Goal: Transaction & Acquisition: Purchase product/service

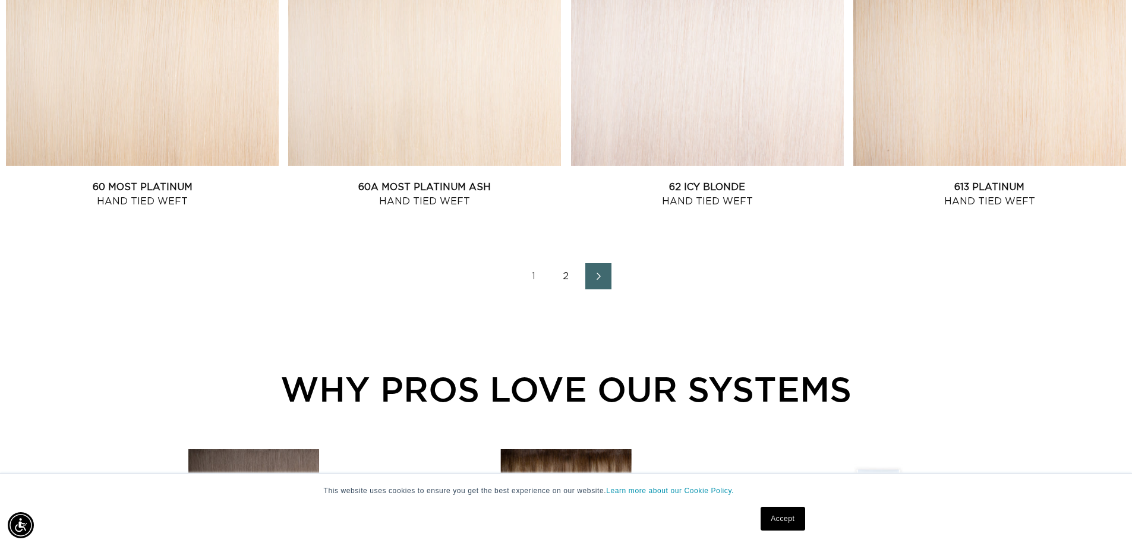
scroll to position [1664, 0]
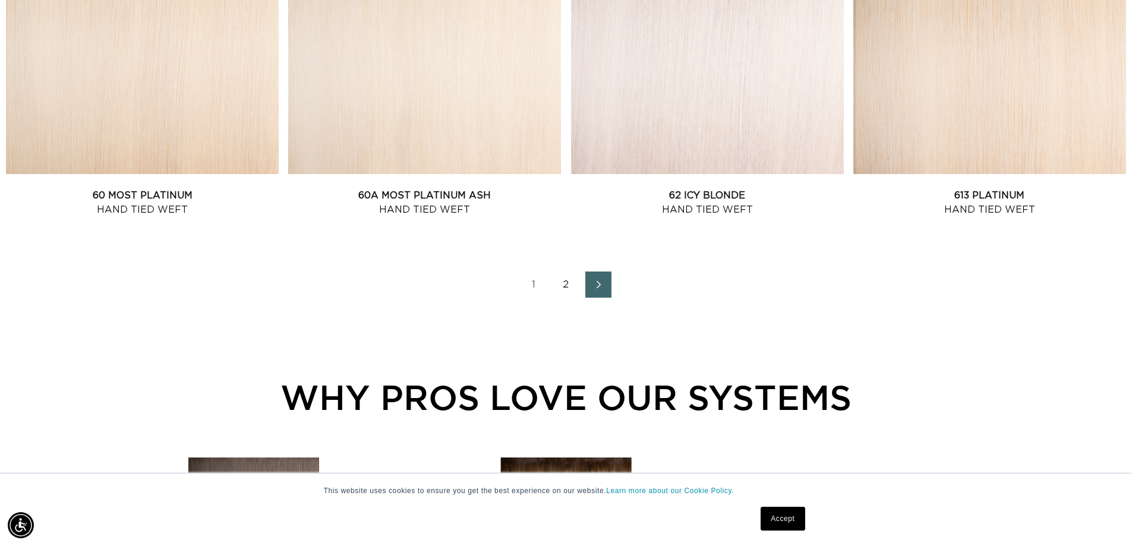
click at [600, 285] on icon "Next page" at bounding box center [599, 285] width 4 height 8
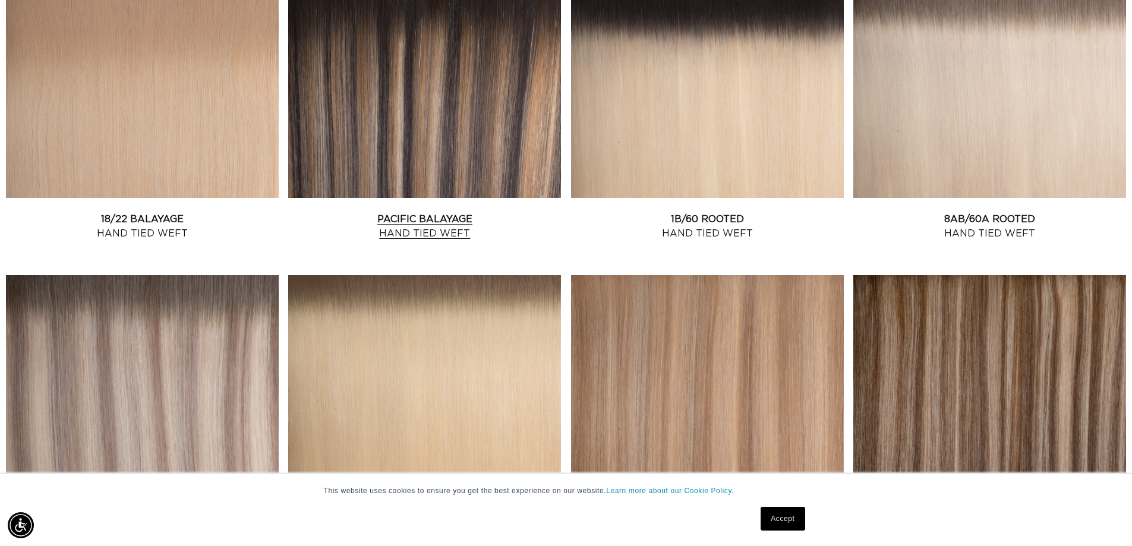
click at [443, 212] on link "Pacific Balayage Hand Tied Weft" at bounding box center [424, 226] width 273 height 29
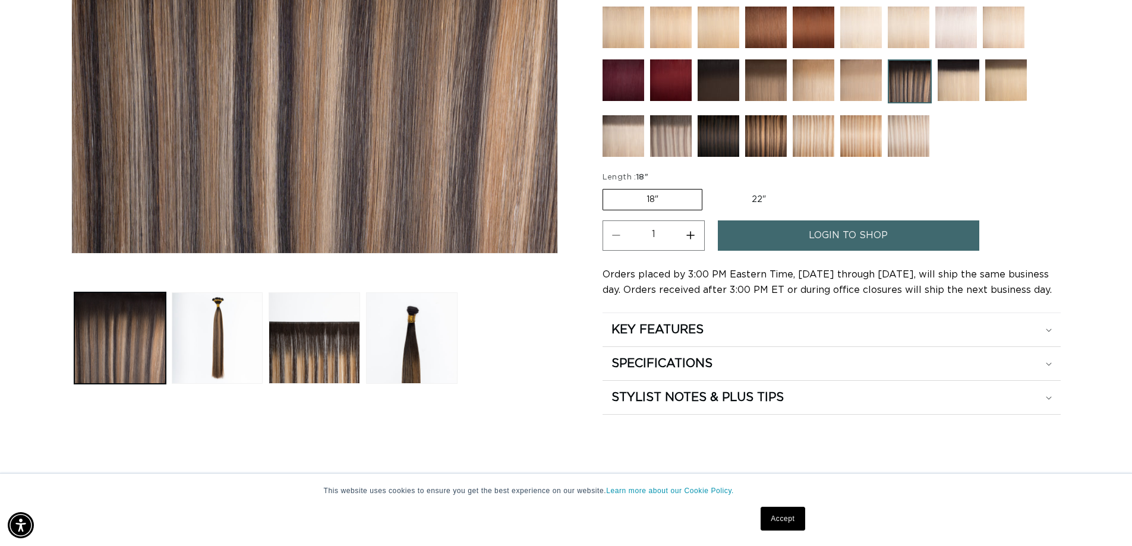
scroll to position [0, 2096]
click at [849, 229] on span "login to shop" at bounding box center [848, 236] width 79 height 30
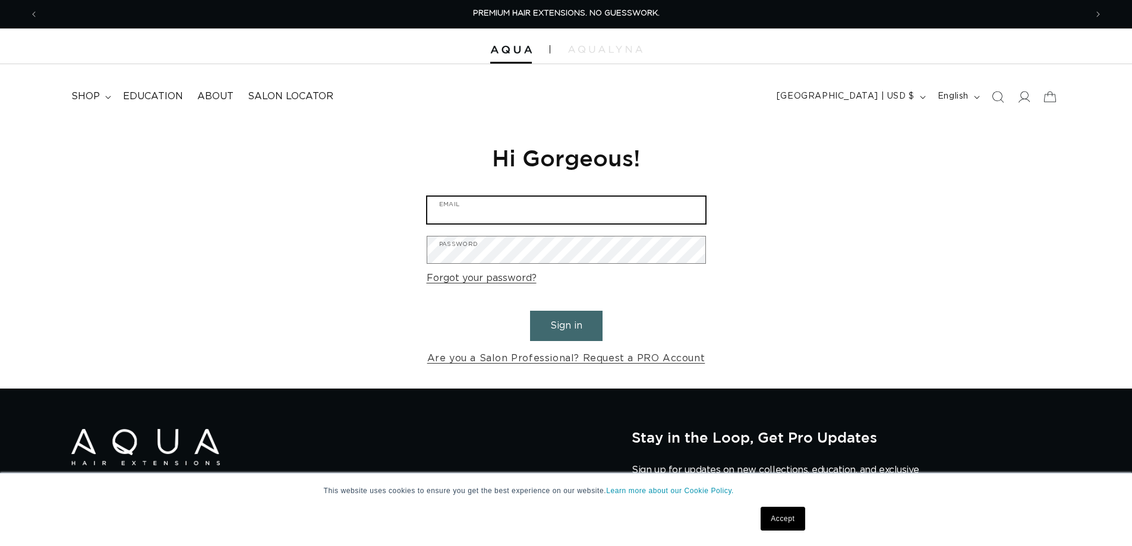
type input "troth20@yahoo.com"
click at [572, 323] on button "Sign in" at bounding box center [566, 326] width 73 height 30
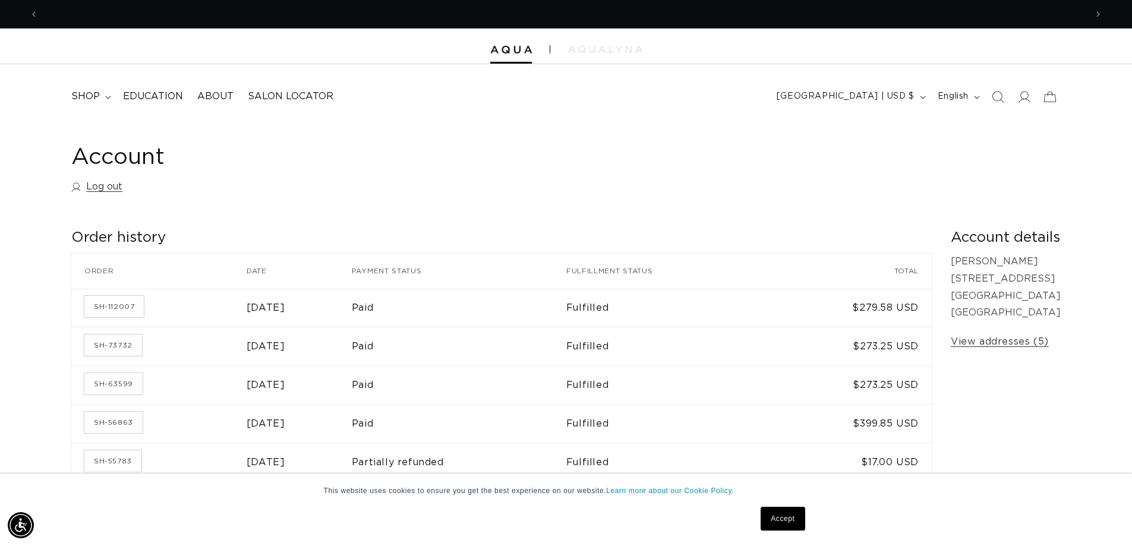
scroll to position [0, 1048]
click at [85, 99] on span "shop" at bounding box center [85, 96] width 29 height 12
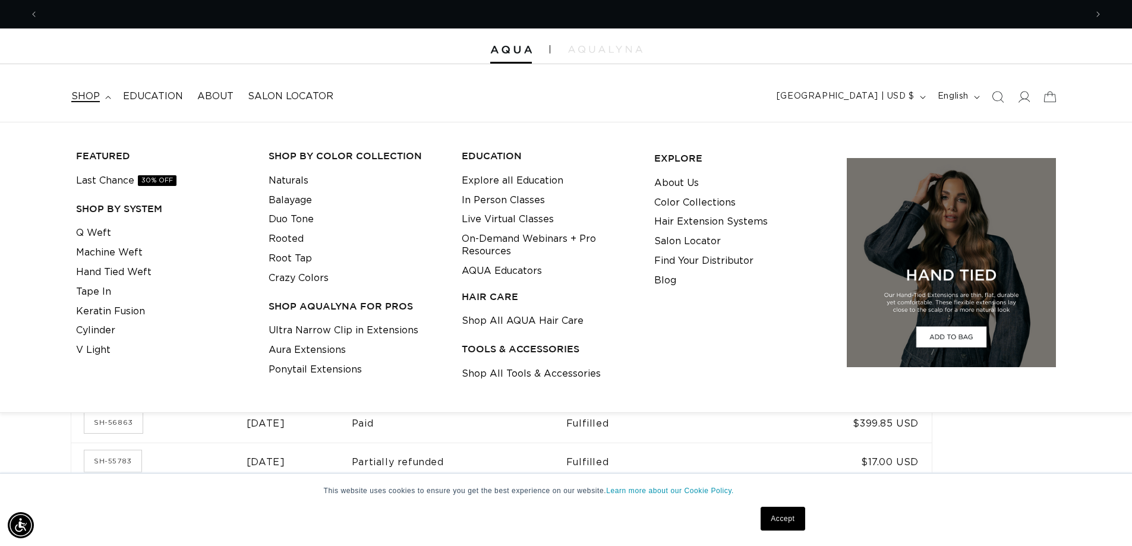
scroll to position [0, 2096]
click at [99, 268] on link "Hand Tied Weft" at bounding box center [113, 273] width 75 height 20
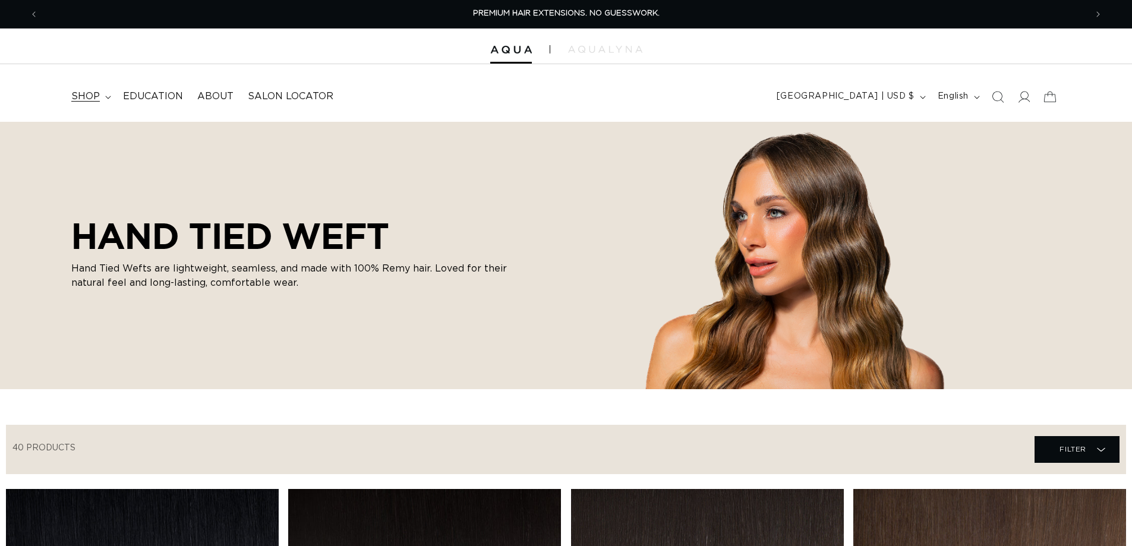
click at [90, 95] on span "shop" at bounding box center [85, 96] width 29 height 12
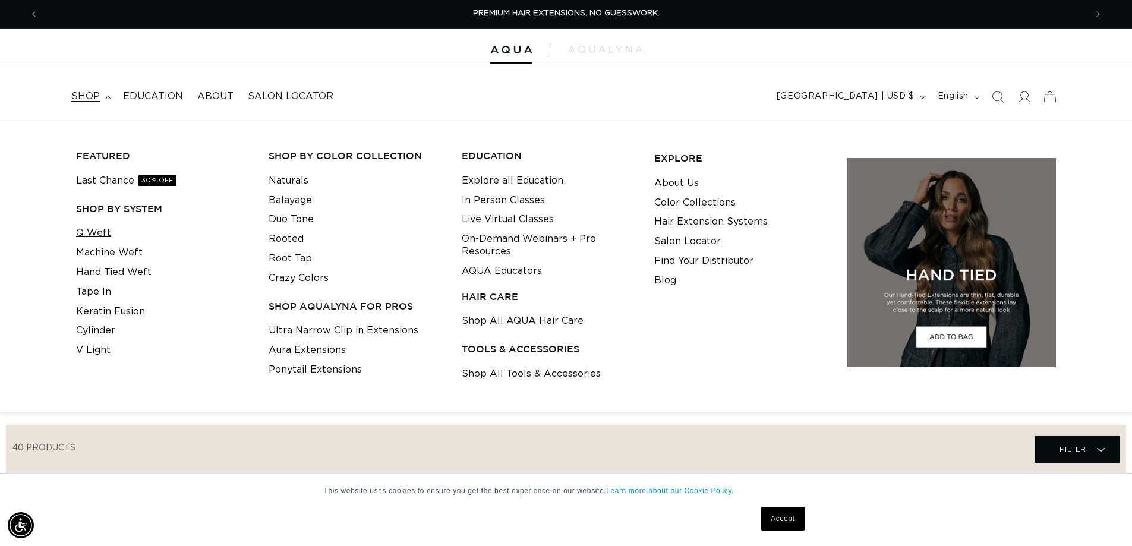
click at [93, 228] on link "Q Weft" at bounding box center [93, 234] width 35 height 20
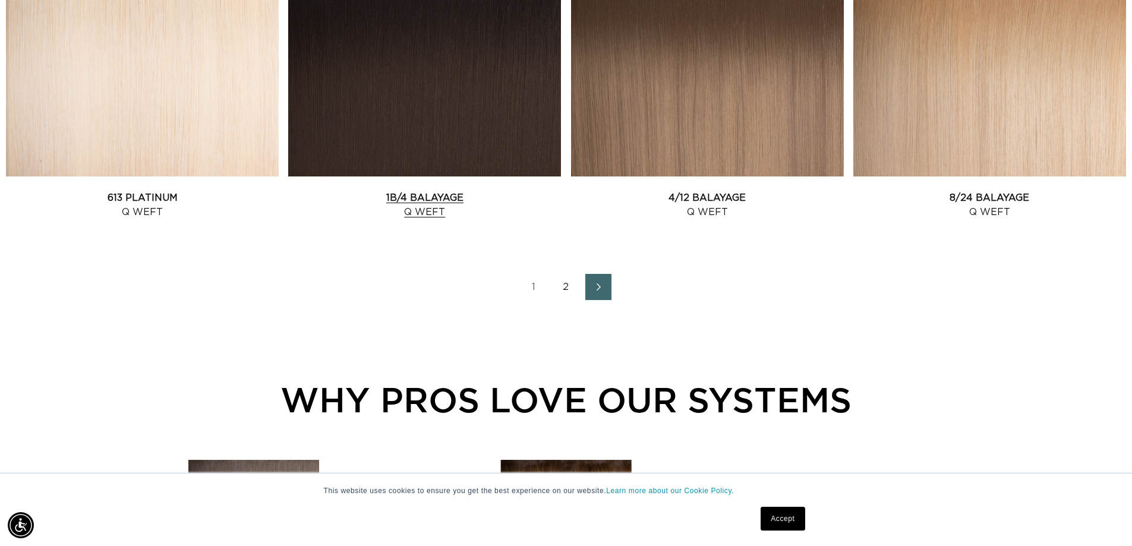
scroll to position [0, 2096]
click at [414, 191] on link "1B/4 Balayage Q Weft" at bounding box center [424, 205] width 273 height 29
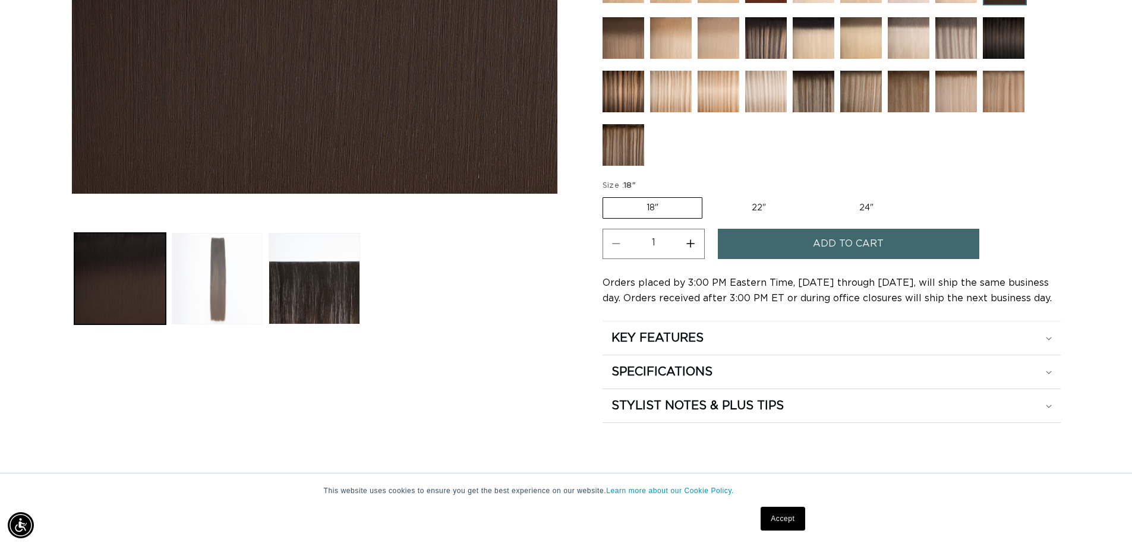
scroll to position [0, 1048]
click at [229, 284] on button "Load image 2 in gallery view" at bounding box center [218, 279] width 92 height 92
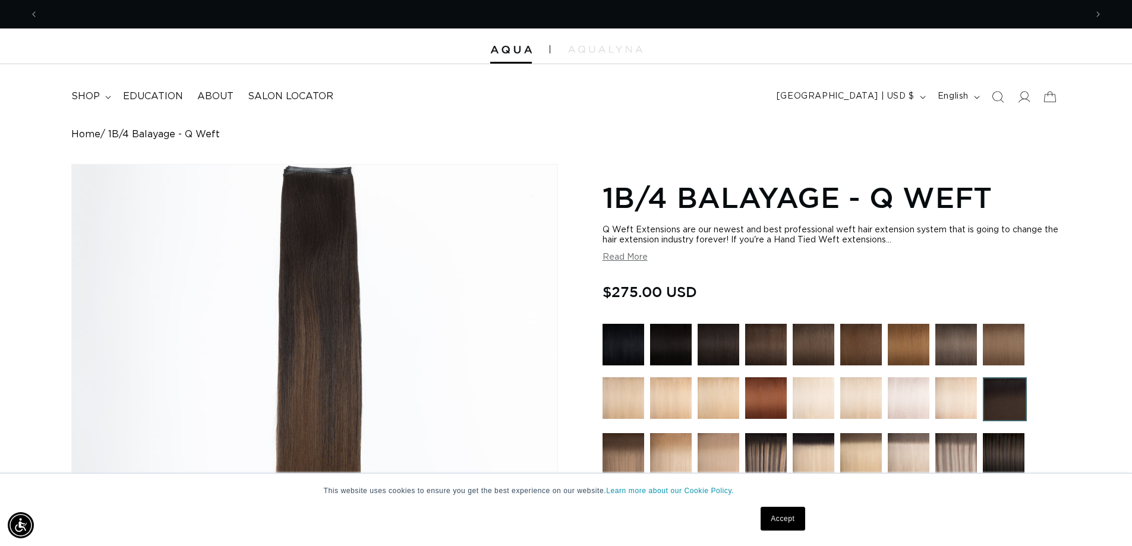
scroll to position [0, 0]
